Goal: Find specific page/section: Find specific page/section

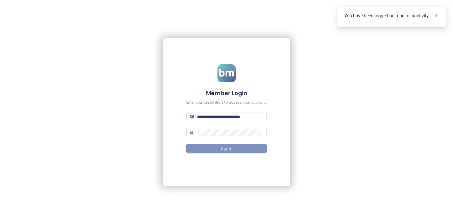
click at [204, 145] on button "Sign In" at bounding box center [226, 148] width 80 height 9
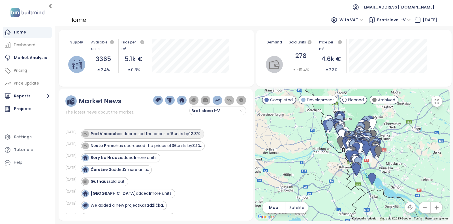
click at [174, 134] on strong "9" at bounding box center [172, 134] width 3 height 6
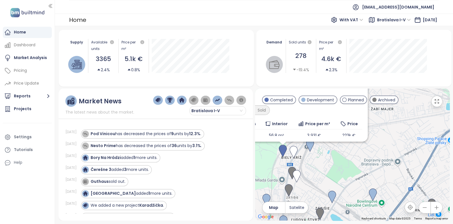
scroll to position [65, 0]
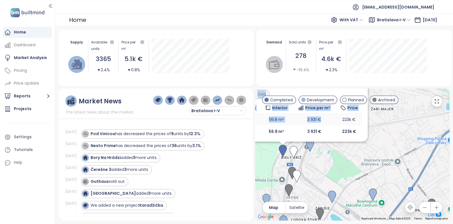
drag, startPoint x: 317, startPoint y: 126, endPoint x: 323, endPoint y: 113, distance: 15.1
click at [323, 113] on div "Pod Vinicou Completed [STREET_ADDRESS] Arca Capital Transport 7.7 High Material…" at bounding box center [283, 68] width 159 height 137
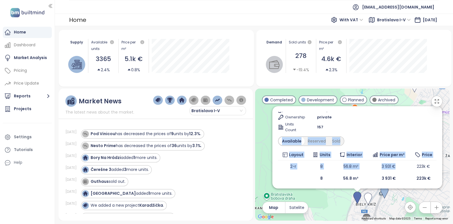
drag, startPoint x: 352, startPoint y: 175, endPoint x: 423, endPoint y: 210, distance: 79.9
click at [423, 210] on div "← Move left → Move right ↑ Move up ↓ Move down + Zoom in - Zoom out Home Jump l…" at bounding box center [352, 154] width 195 height 132
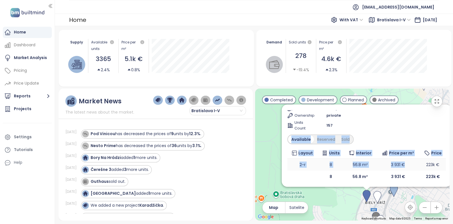
click at [351, 167] on td "56.8 m²" at bounding box center [360, 164] width 32 height 12
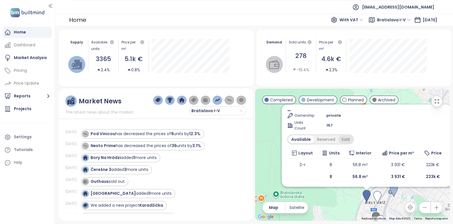
click at [347, 135] on div "Sold" at bounding box center [346, 139] width 14 height 8
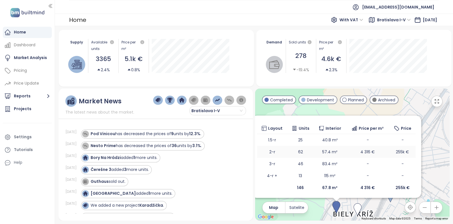
scroll to position [0, 0]
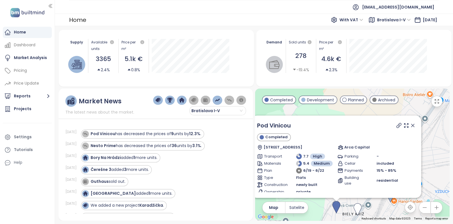
click at [410, 124] on icon at bounding box center [413, 125] width 6 height 6
